Goal: Task Accomplishment & Management: Manage account settings

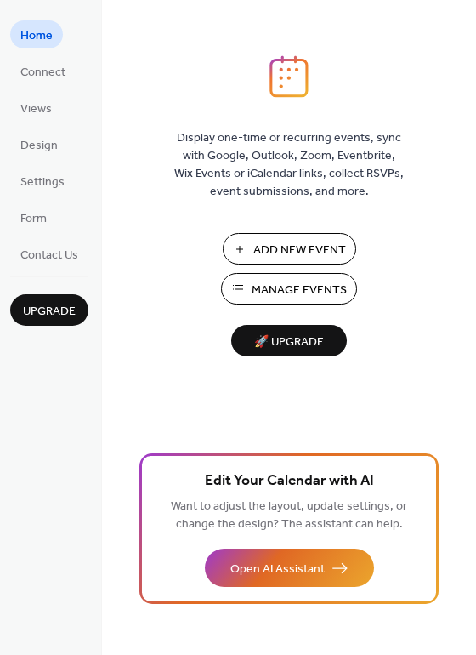
click at [293, 290] on span "Manage Events" at bounding box center [299, 290] width 95 height 18
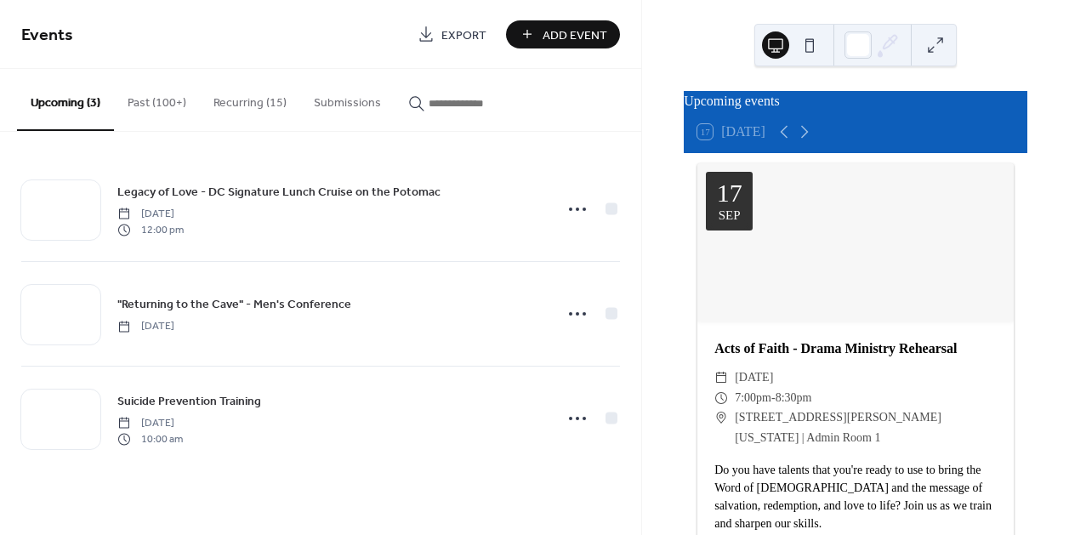
click at [229, 97] on button "Recurring (15)" at bounding box center [250, 99] width 100 height 60
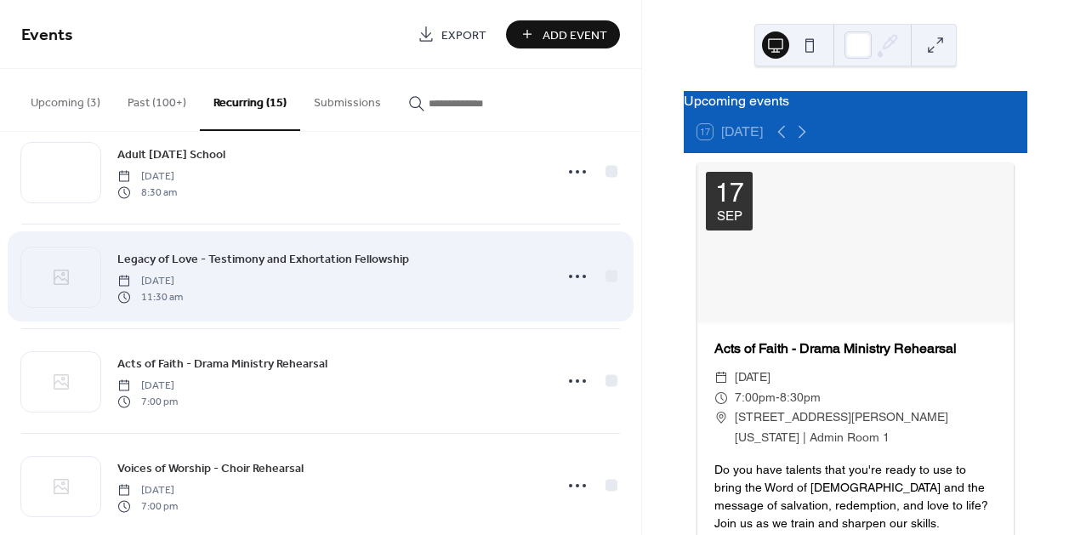
scroll to position [773, 0]
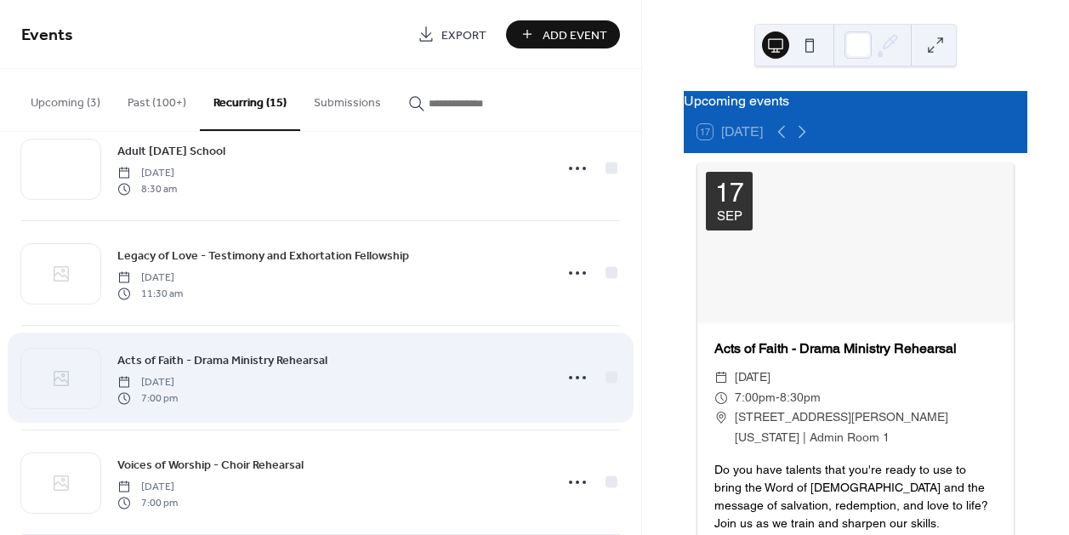
click at [428, 385] on div "Acts of Faith - Drama Ministry Rehearsal [DATE] 7:00 pm" at bounding box center [330, 377] width 426 height 54
click at [577, 379] on icon at bounding box center [577, 377] width 27 height 27
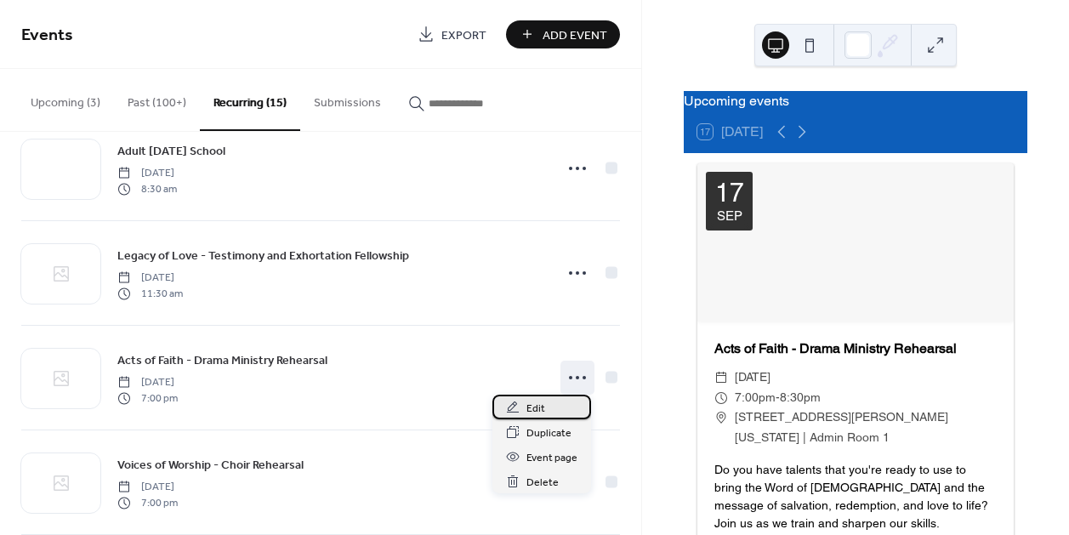
click at [543, 403] on span "Edit" at bounding box center [535, 409] width 19 height 18
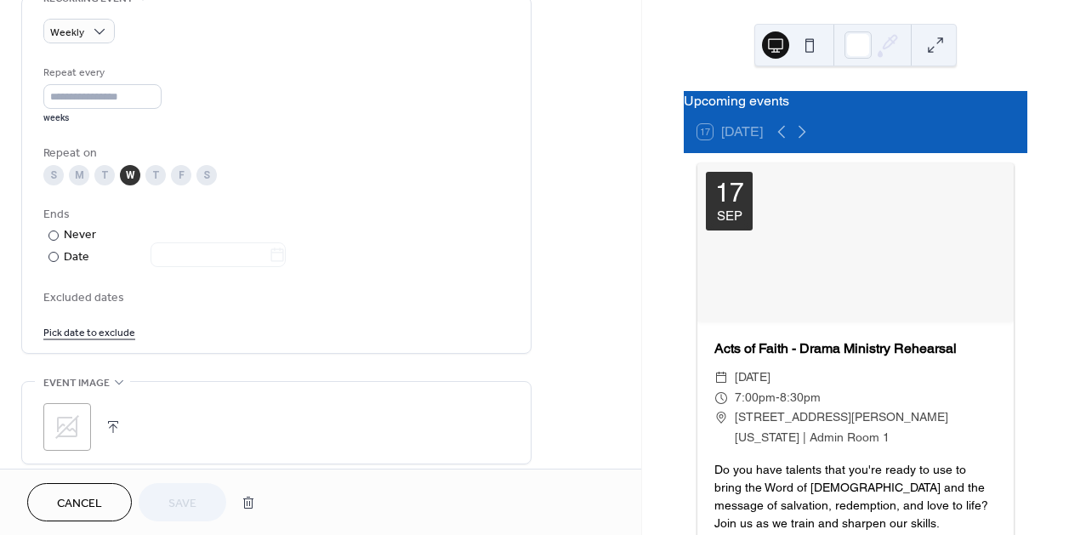
scroll to position [773, 0]
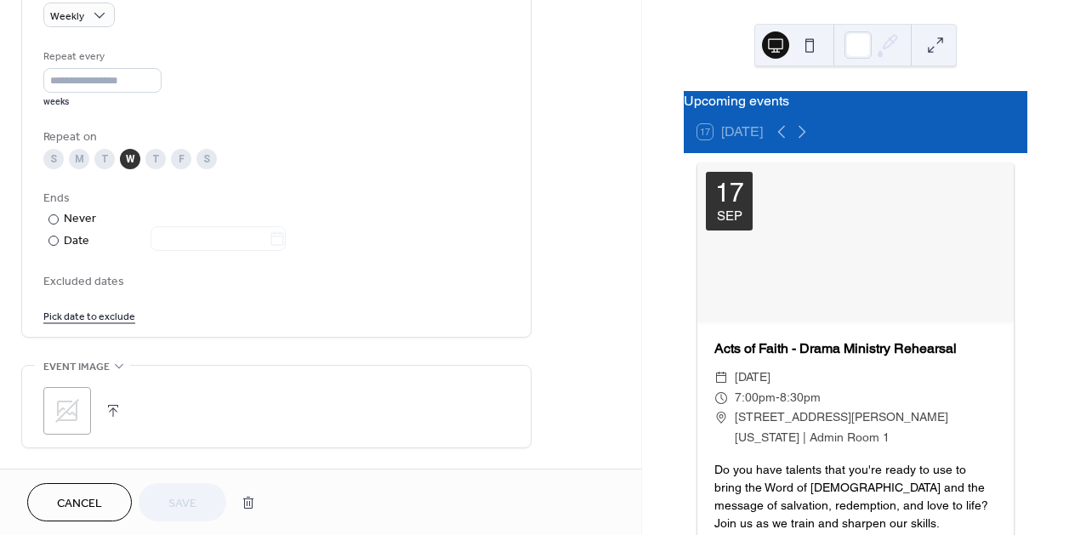
click at [68, 414] on icon at bounding box center [67, 410] width 27 height 27
click at [196, 497] on button "Save" at bounding box center [183, 502] width 88 height 38
